Goal: Feedback & Contribution: Submit feedback/report problem

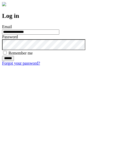
type input "**********"
click at [14, 61] on input "******" at bounding box center [8, 58] width 12 height 5
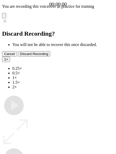
type input "**********"
